Goal: Information Seeking & Learning: Stay updated

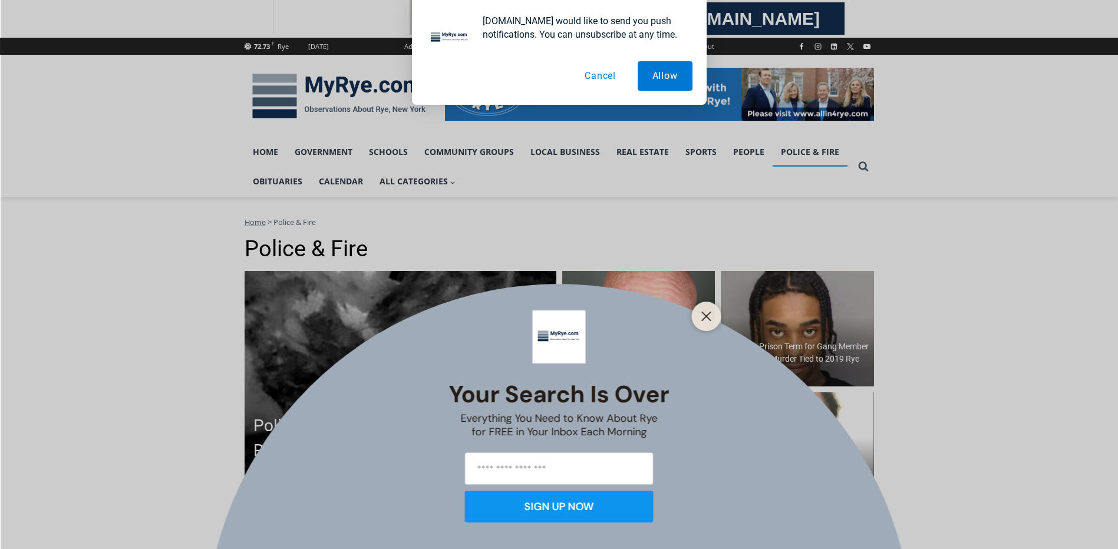
scroll to position [236, 0]
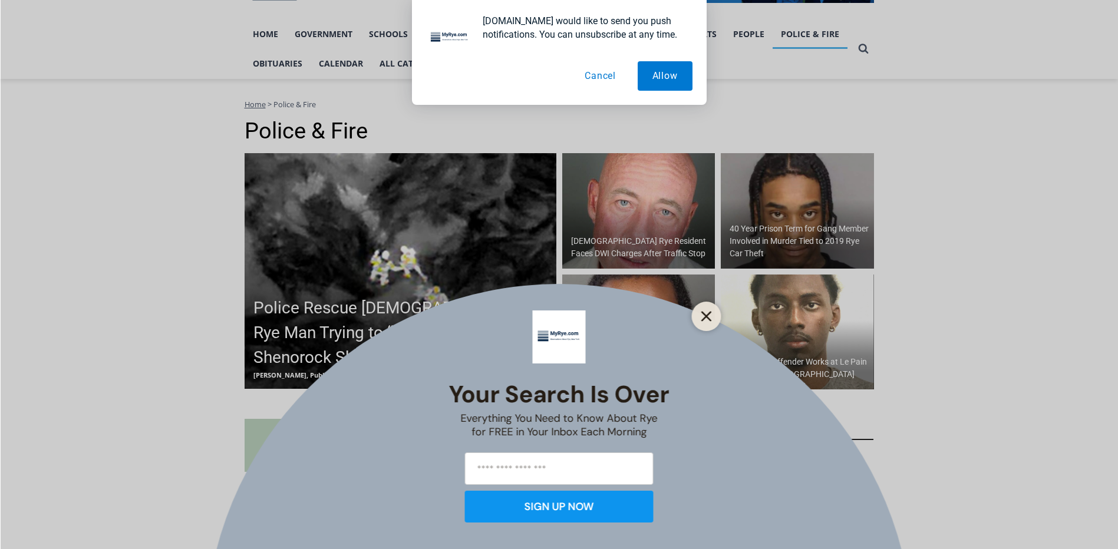
click at [702, 314] on icon "Close" at bounding box center [706, 316] width 11 height 11
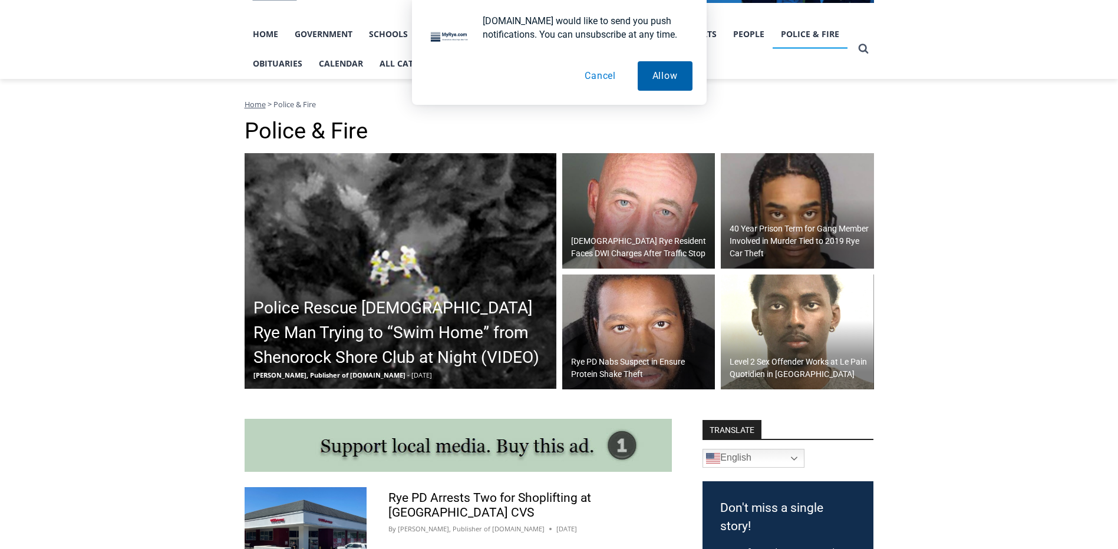
click at [662, 78] on button "Allow" at bounding box center [665, 75] width 55 height 29
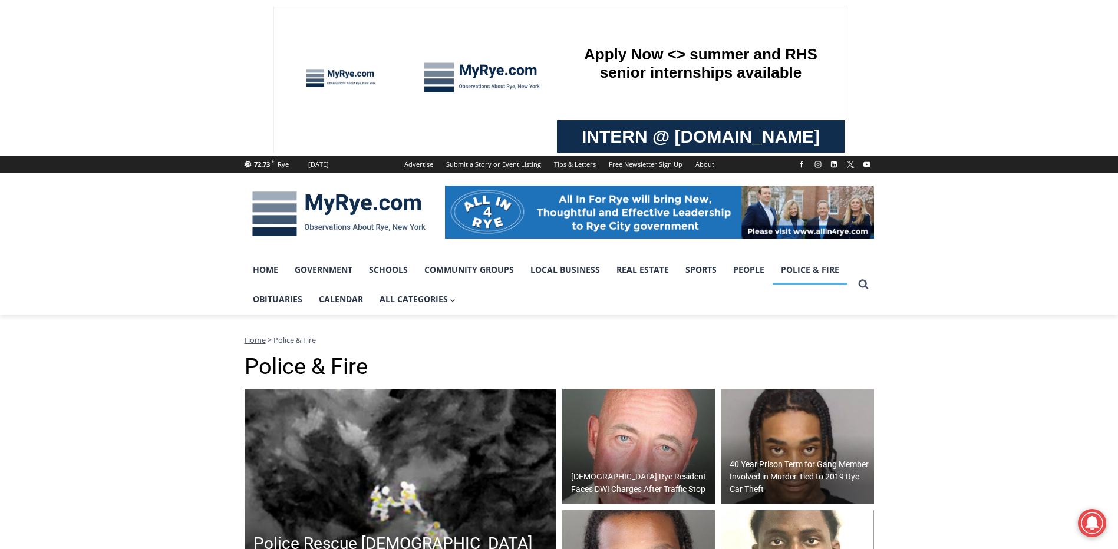
scroll to position [118, 0]
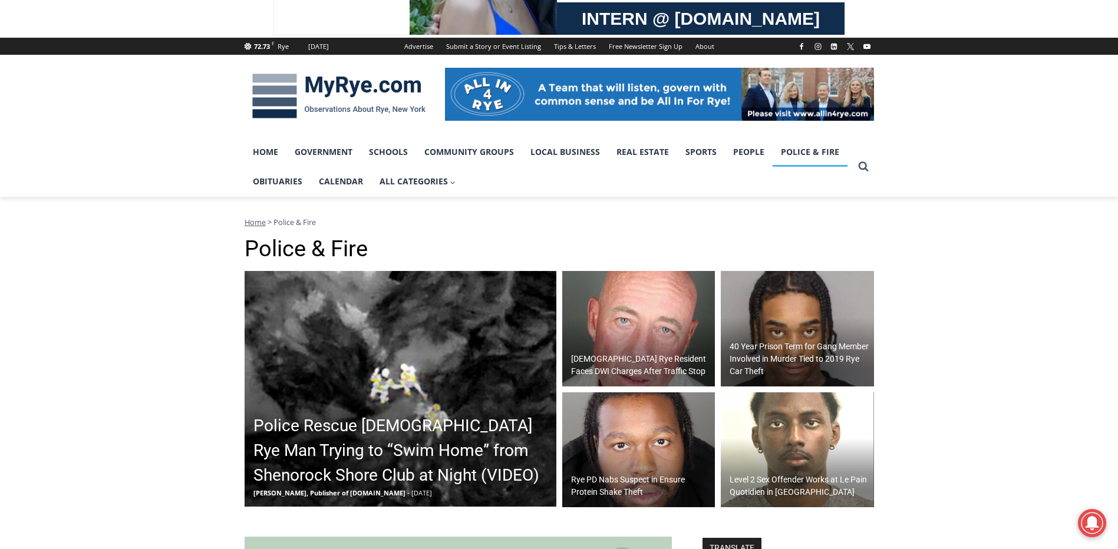
click at [365, 425] on h2 "Police Rescue [DEMOGRAPHIC_DATA] Rye Man Trying to “Swim Home” from Shenorock S…" at bounding box center [403, 451] width 300 height 74
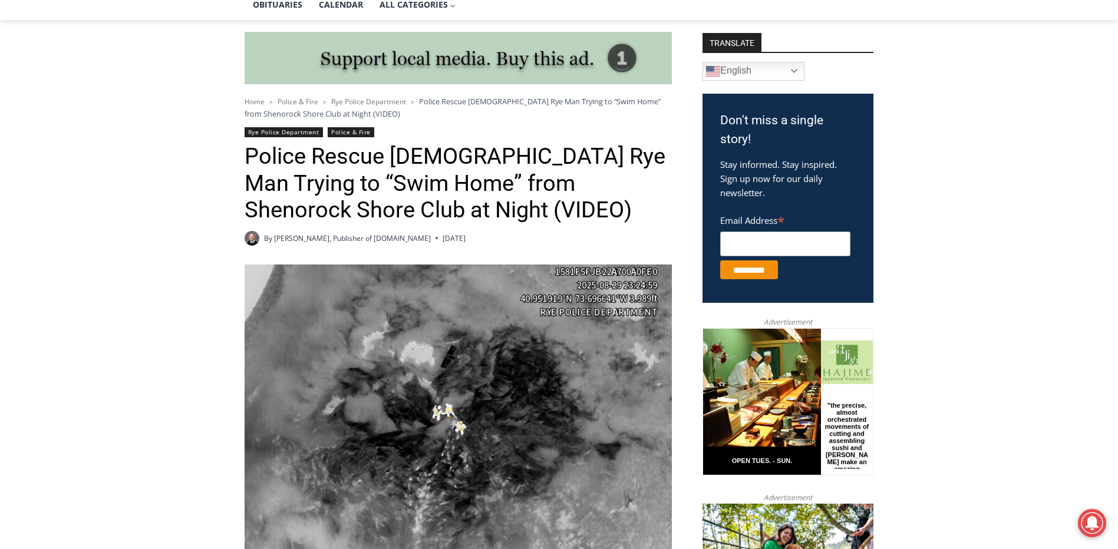
scroll to position [236, 0]
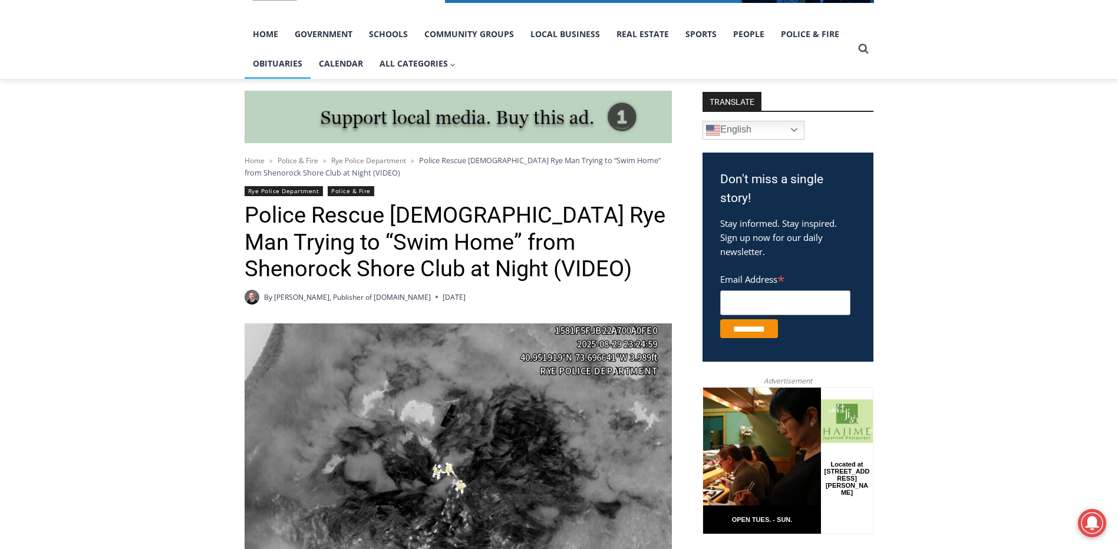
click at [278, 62] on link "Obituaries" at bounding box center [278, 63] width 66 height 29
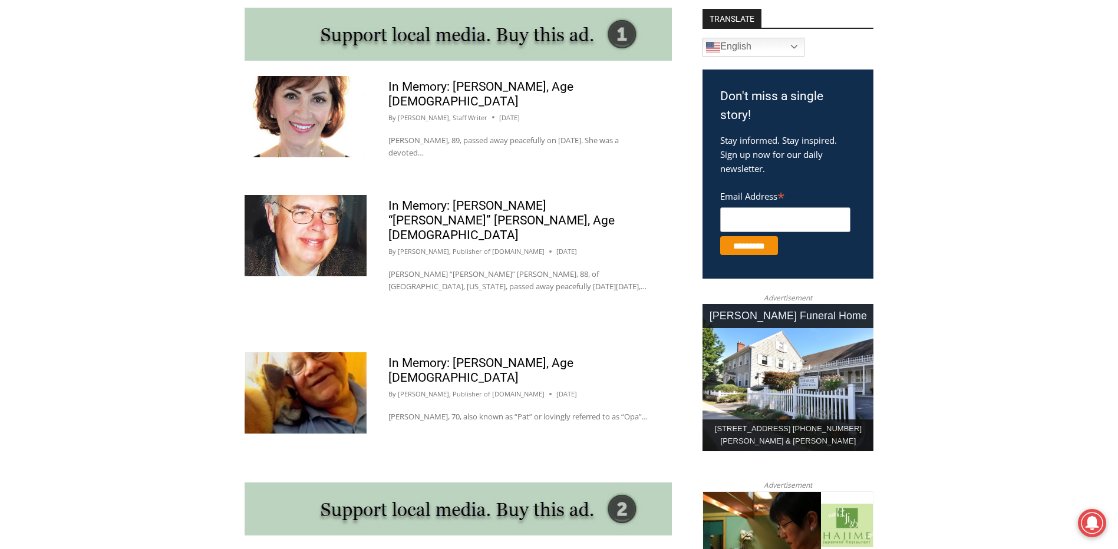
scroll to position [766, 0]
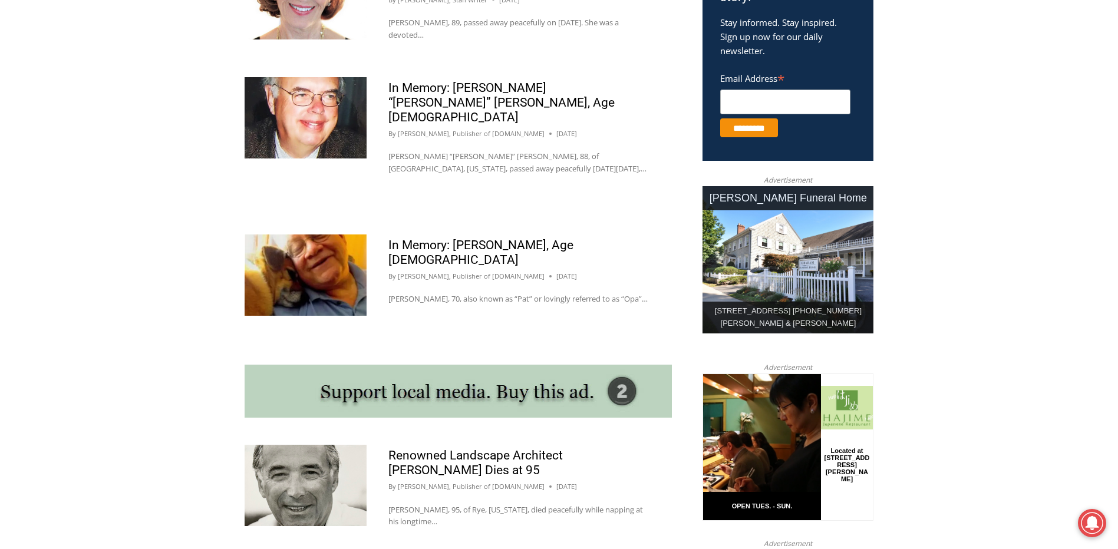
click at [305, 445] on img at bounding box center [306, 485] width 122 height 81
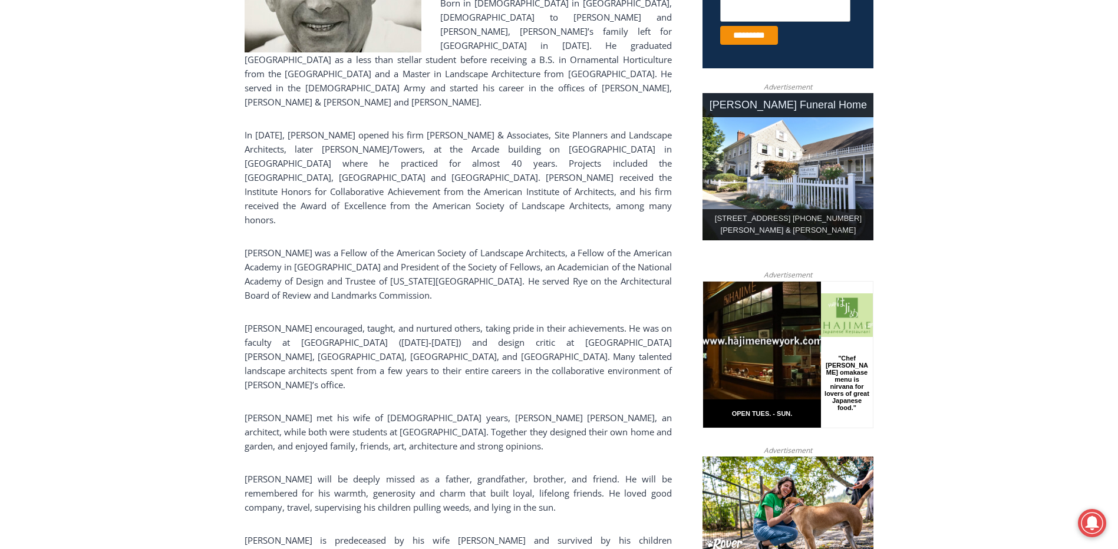
scroll to position [589, 0]
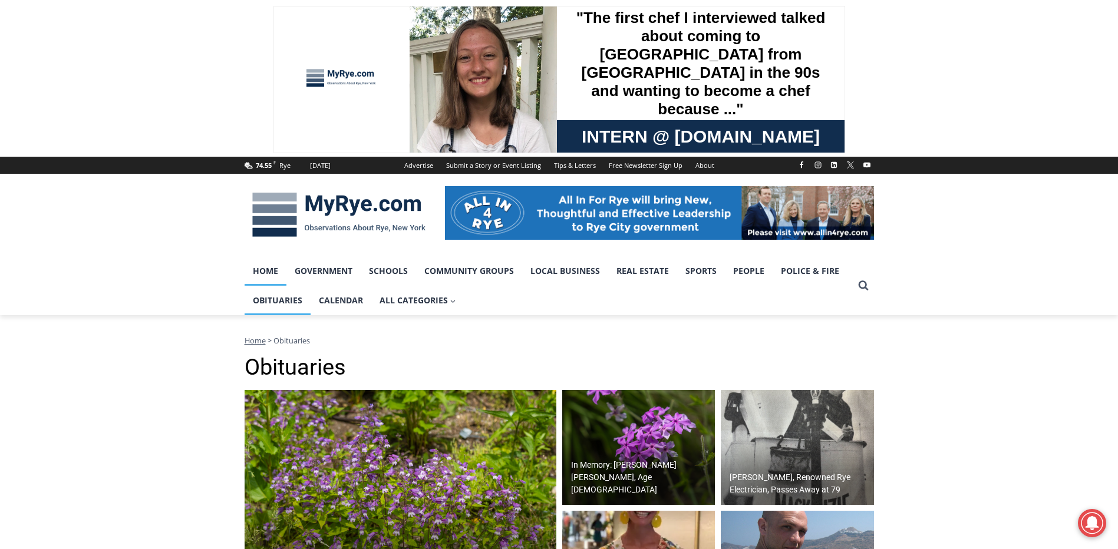
click at [278, 277] on link "Home" at bounding box center [266, 270] width 42 height 29
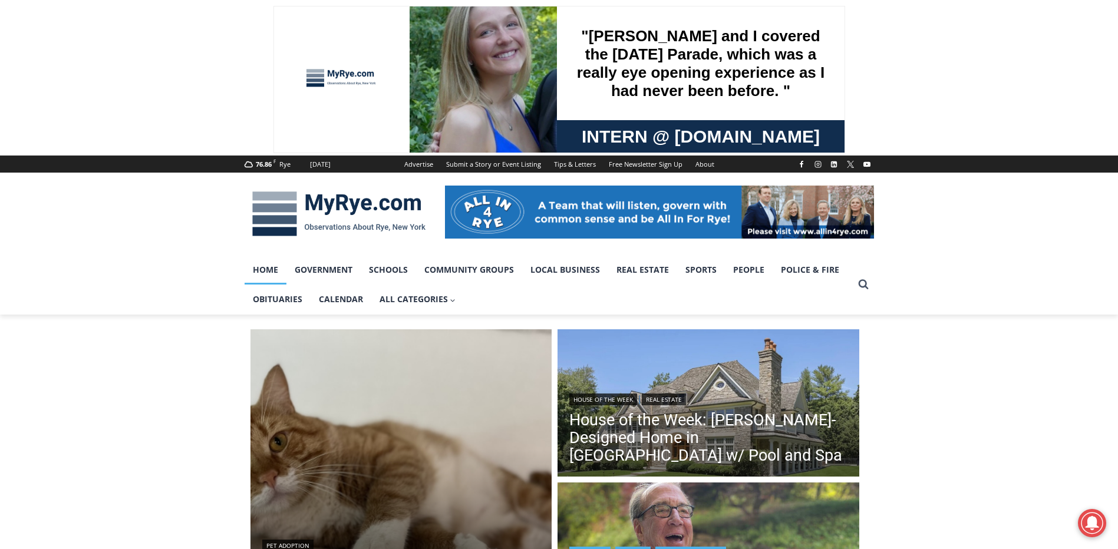
scroll to position [177, 0]
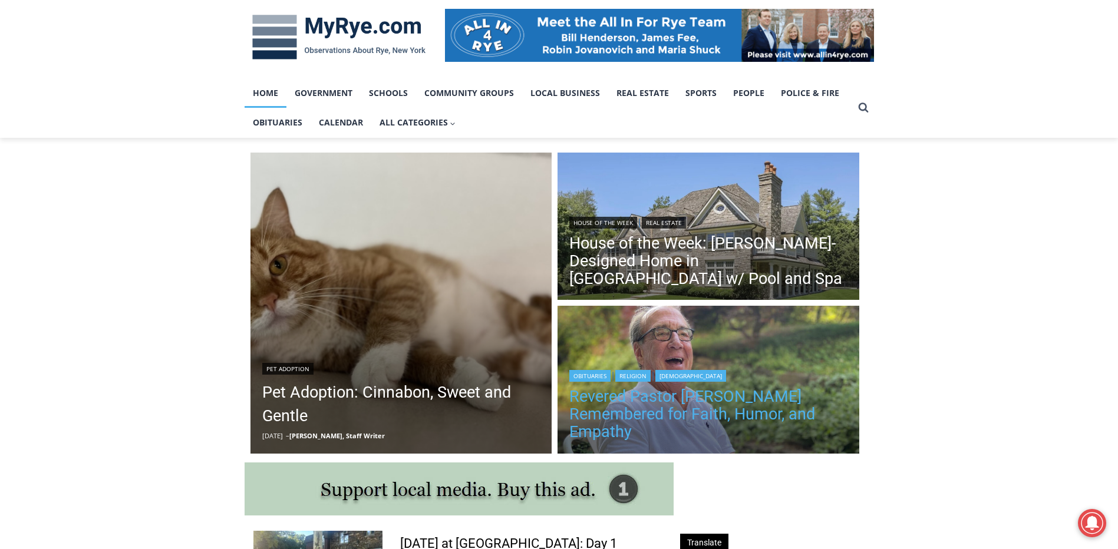
click at [645, 417] on link "Revered Pastor [PERSON_NAME] Remembered for Faith, Humor, and Empathy" at bounding box center [708, 414] width 278 height 53
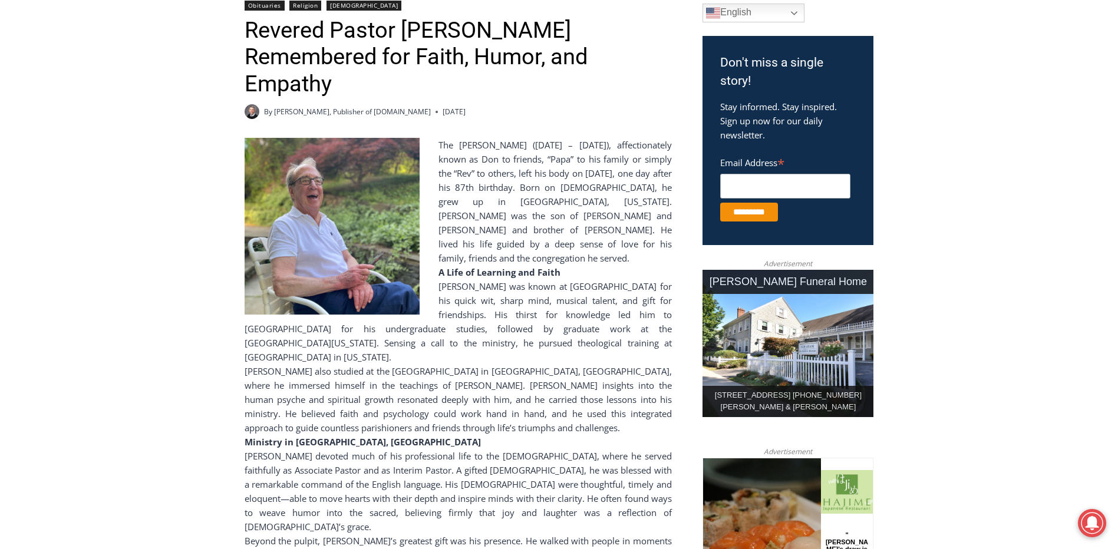
scroll to position [177, 0]
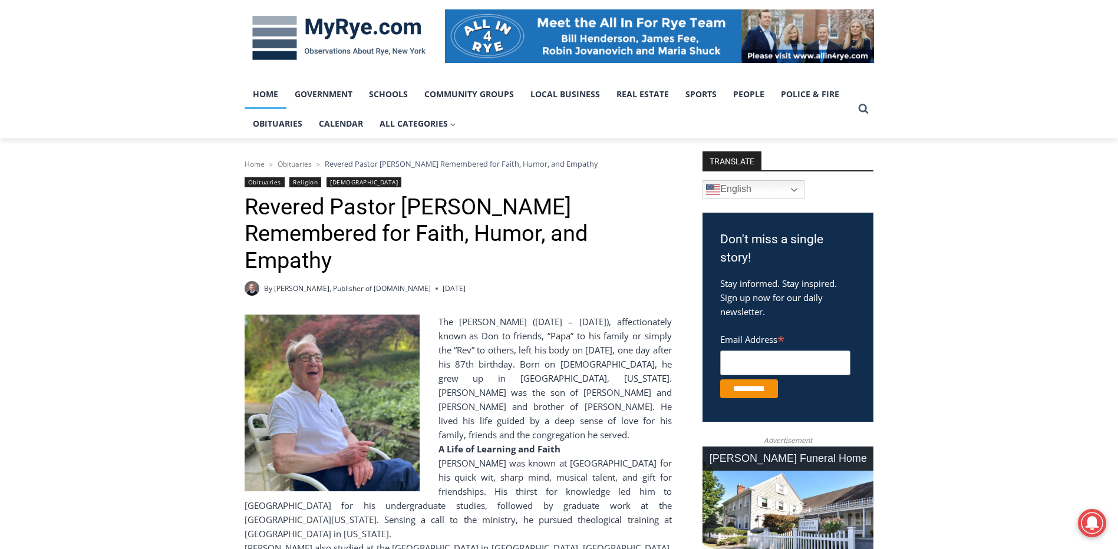
click at [267, 99] on link "Home" at bounding box center [266, 94] width 42 height 29
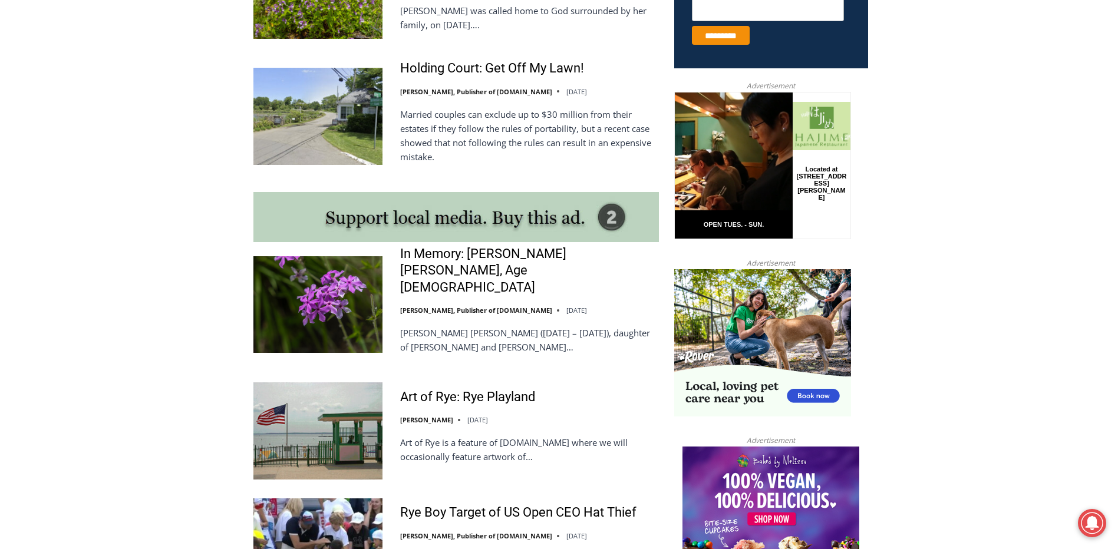
scroll to position [943, 0]
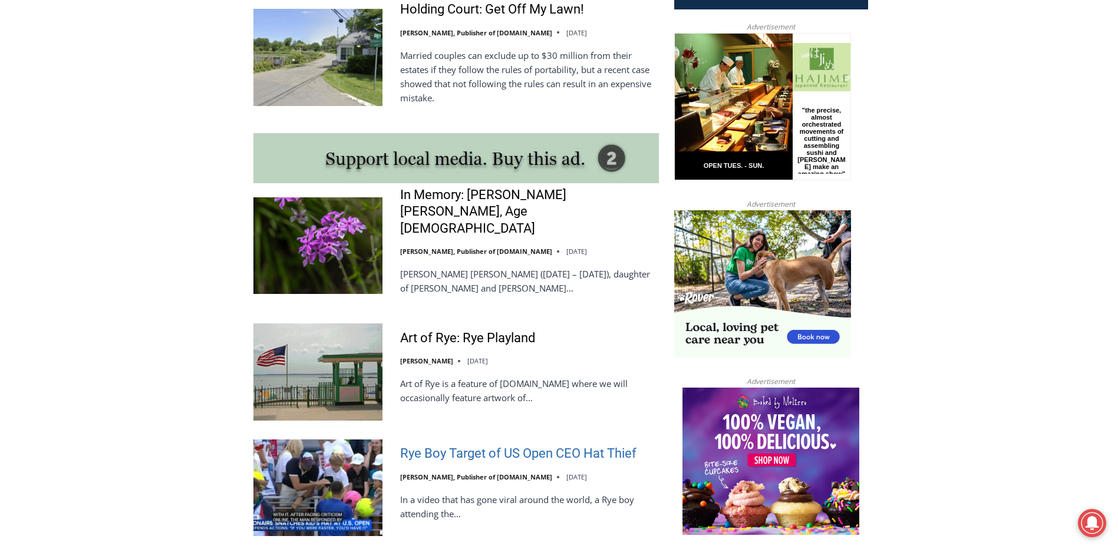
click at [503, 445] on link "Rye Boy Target of US Open CEO Hat Thief" at bounding box center [518, 453] width 236 height 17
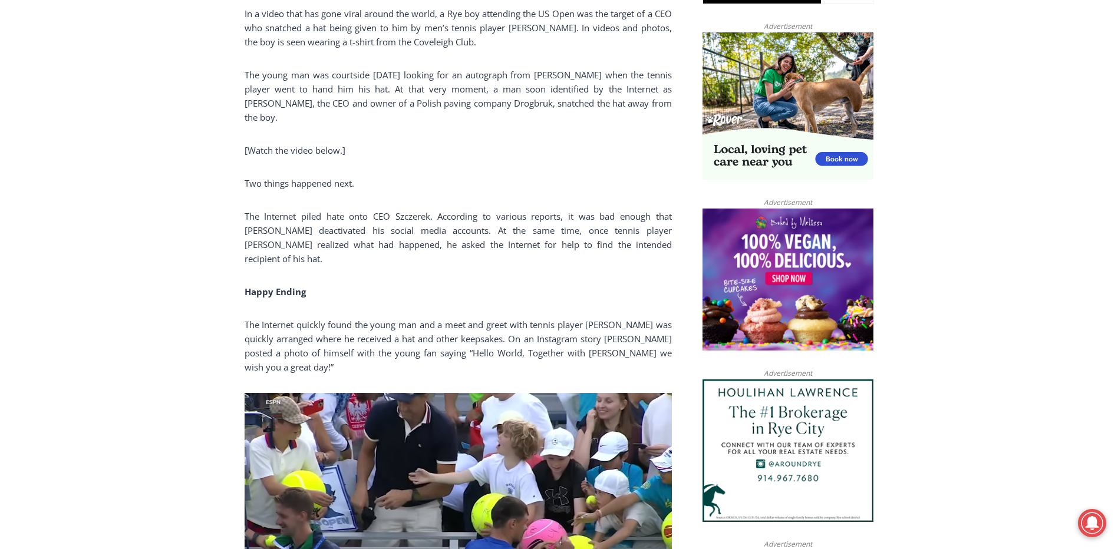
scroll to position [825, 0]
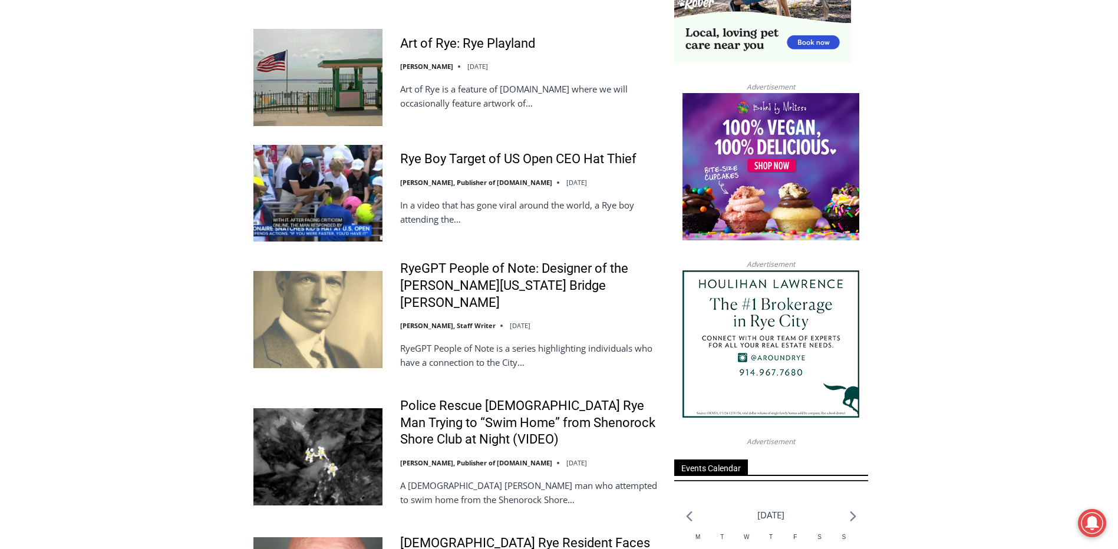
scroll to position [1355, 0]
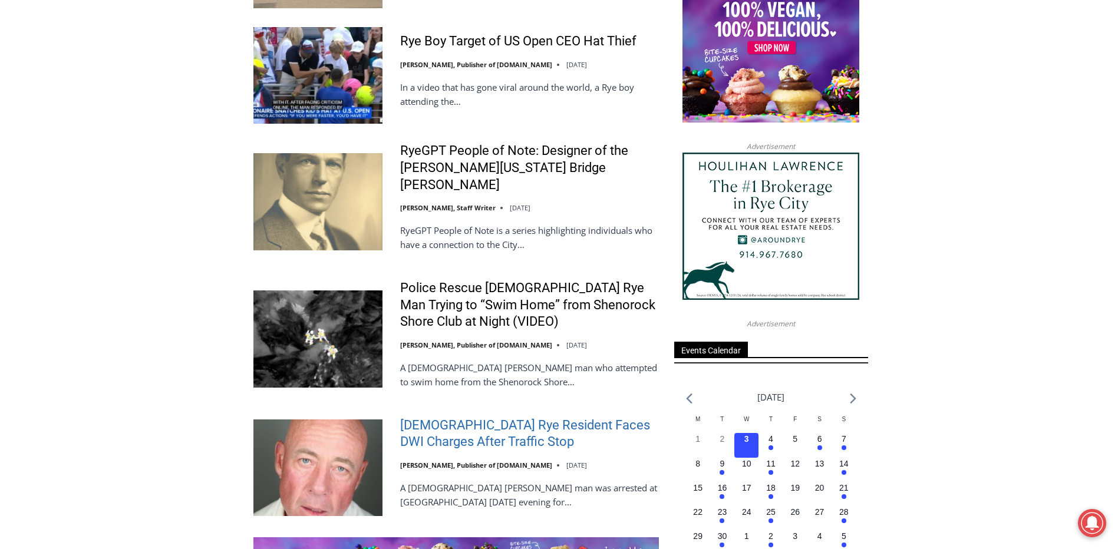
click at [510, 417] on link "[DEMOGRAPHIC_DATA] Rye Resident Faces DWI Charges After Traffic Stop" at bounding box center [529, 434] width 259 height 34
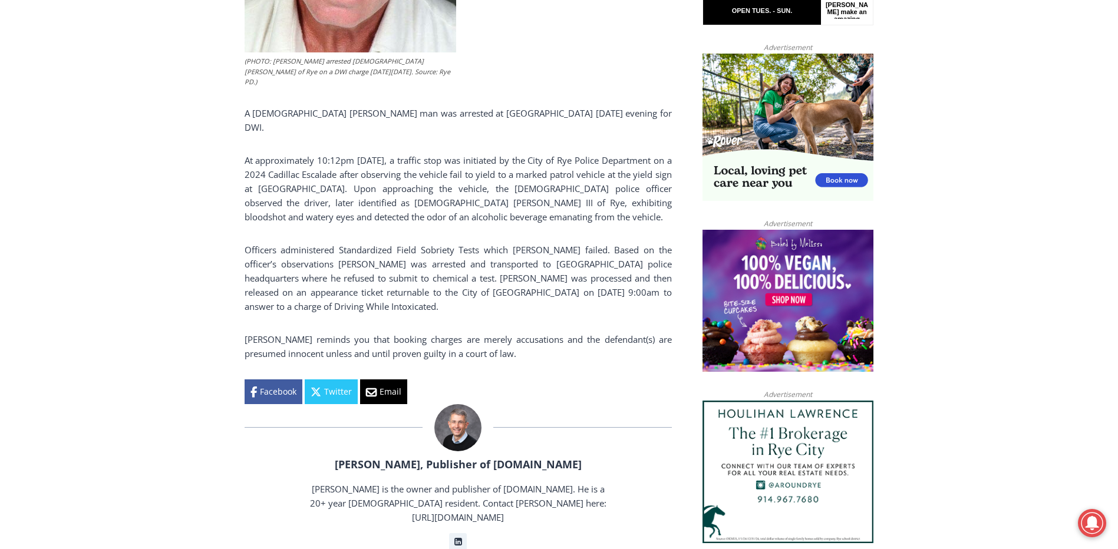
scroll to position [863, 0]
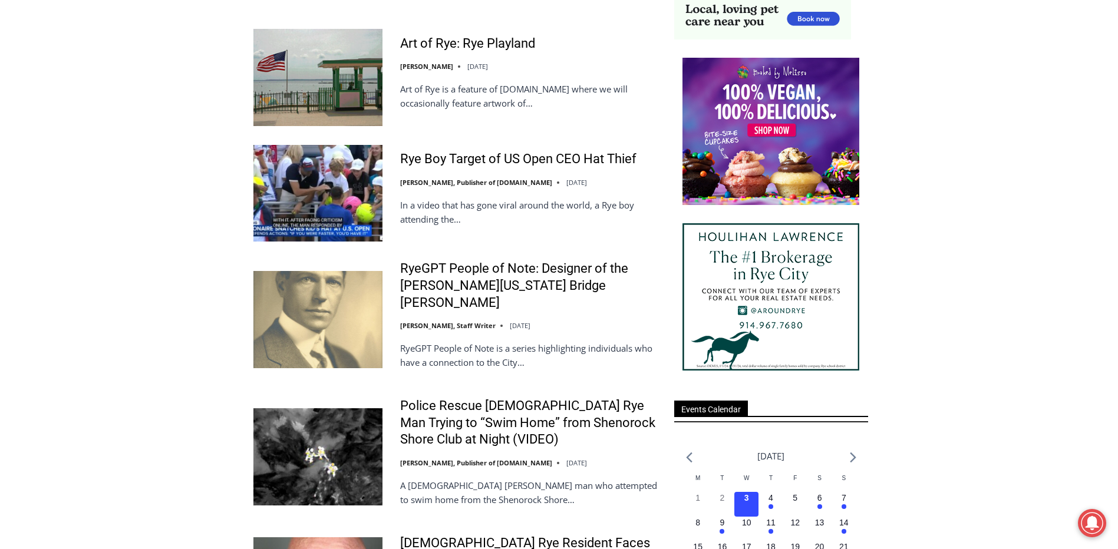
scroll to position [1179, 0]
